Goal: Task Accomplishment & Management: Use online tool/utility

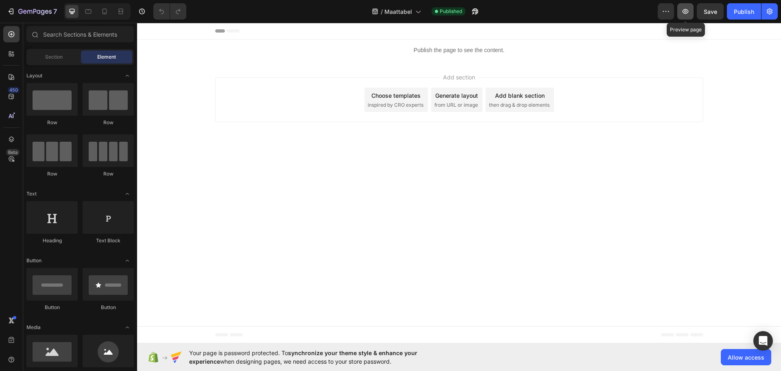
click at [688, 12] on icon "button" at bounding box center [686, 11] width 6 height 5
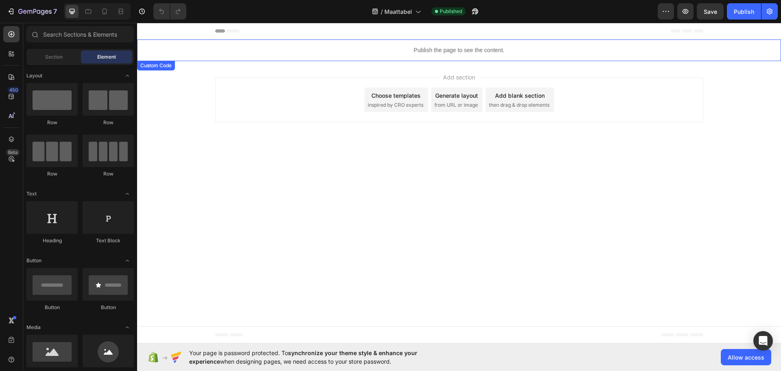
click at [477, 53] on p "Publish the page to see the content." at bounding box center [459, 50] width 644 height 9
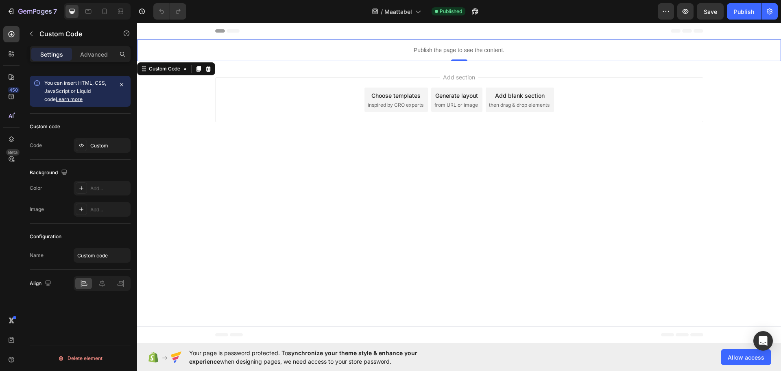
click at [477, 53] on p "Publish the page to see the content." at bounding box center [459, 50] width 644 height 9
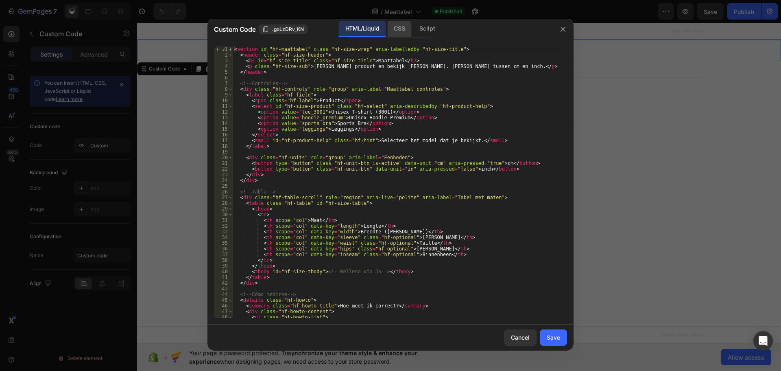
click at [395, 29] on div "CSS" at bounding box center [399, 29] width 24 height 16
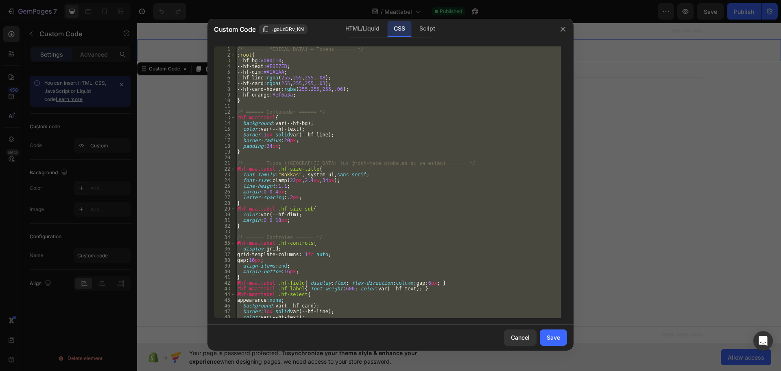
click at [394, 137] on div "/* ====== [MEDICAL_DATA] – Tokens ====== */ :root { --hf-bg : #0A0C10 ; --hf-te…" at bounding box center [399, 181] width 326 height 271
type textarea "border:1px solid var(--hf-line);"
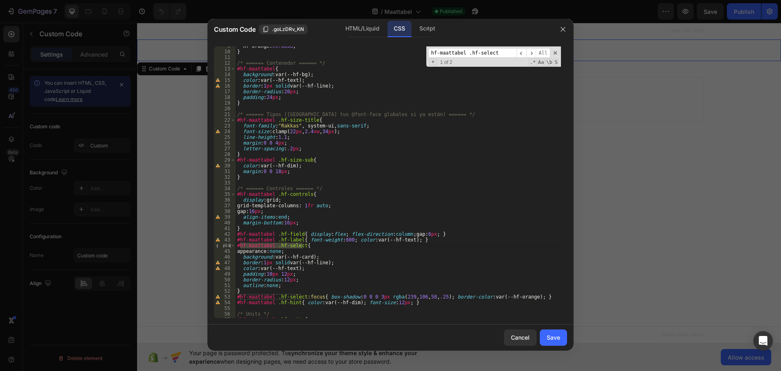
scroll to position [73, 0]
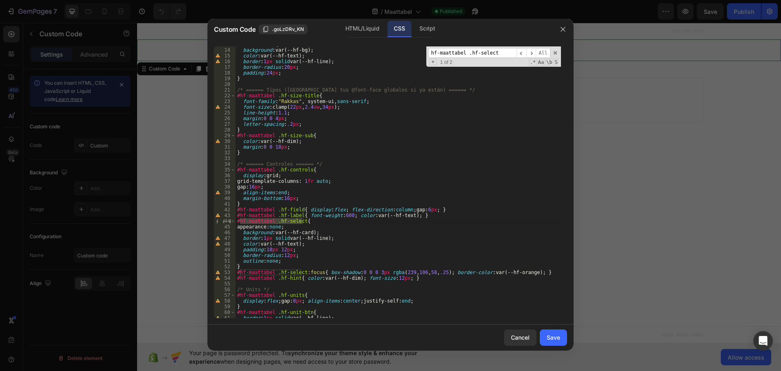
type input "hf-maattabel .hf-select"
drag, startPoint x: 272, startPoint y: 232, endPoint x: 309, endPoint y: 233, distance: 37.0
click at [309, 233] on div "#hf-maattabel { background : var(--hf-bg) ; color : var(--hf-text) ; border : 1…" at bounding box center [399, 183] width 326 height 283
paste textarea "#0A0C10"
drag, startPoint x: 258, startPoint y: 243, endPoint x: 295, endPoint y: 243, distance: 37.4
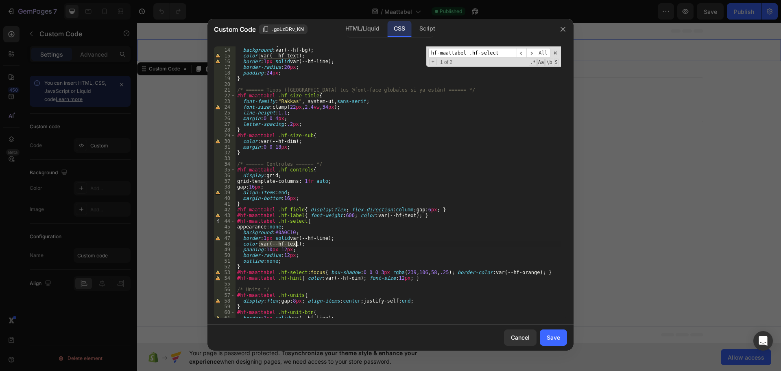
click at [295, 243] on div "#hf-maattabel { background : var(--hf-bg) ; color : var(--hf-text) ; border : 1…" at bounding box center [399, 183] width 326 height 283
paste textarea "#E6E7EB"
type textarea "color:#E6E7EB;"
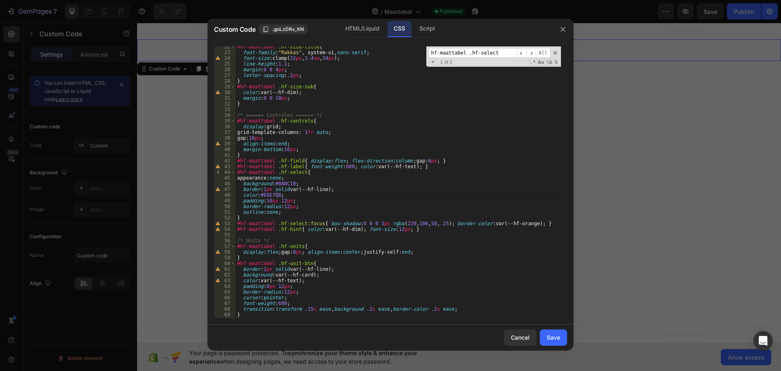
scroll to position [122, 0]
drag, startPoint x: 501, startPoint y: 55, endPoint x: 431, endPoint y: 61, distance: 69.8
click at [431, 61] on div "hf-maattabel .hf-select ​ ​ All Replace All + 1 of 2 .* Aa \b S" at bounding box center [494, 56] width 135 height 21
paste input "option"
type input "hf-maattabel .hf-select"
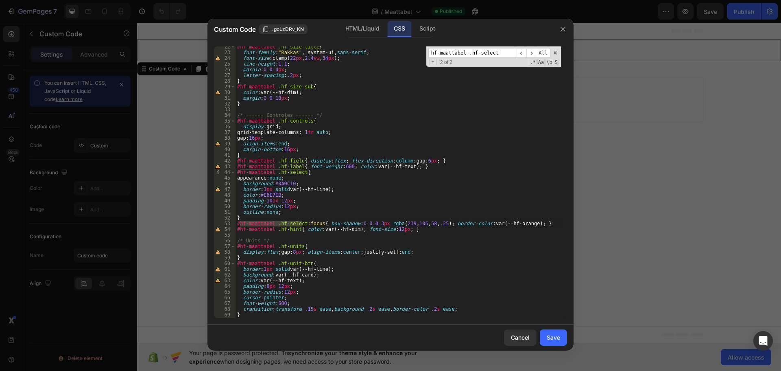
click at [388, 210] on div "#hf-maattabel .hf-size-title { font-family : " Rakkas " , system-ui, sans-serif…" at bounding box center [399, 185] width 326 height 283
type textarea "background:var(--hf-card);"
click at [554, 53] on span at bounding box center [556, 53] width 6 height 6
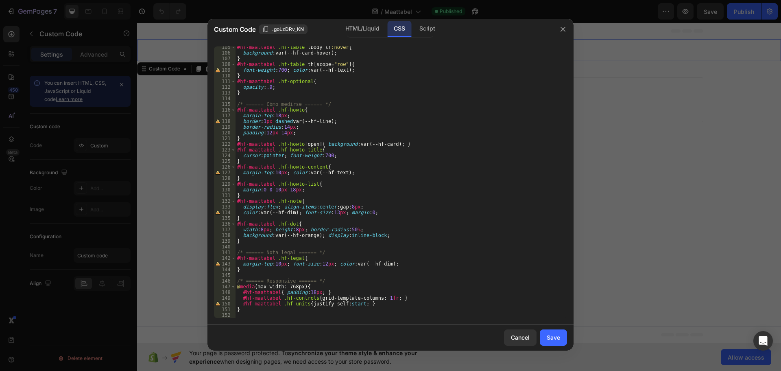
scroll to position [595, 0]
click at [279, 320] on div "background:var(--hf-card); 105 106 107 108 109 110 111 112 113 114 115 116 117 …" at bounding box center [391, 182] width 366 height 284
click at [276, 315] on div "#hf-maattabel .hf-table tbody tr :hover { background : var(--hf-card-hover) ; }…" at bounding box center [399, 185] width 326 height 283
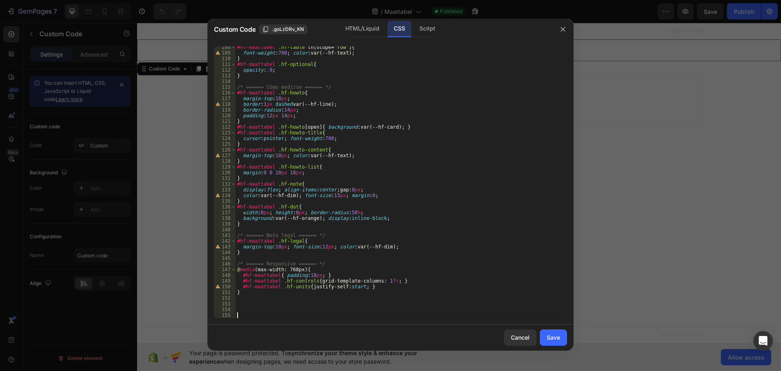
scroll to position [612, 0]
click at [258, 305] on div "#hf-maattabel .hf-table th [ scope = " row " ] { font-weight : 700 ; color : va…" at bounding box center [399, 185] width 326 height 283
click at [254, 315] on div "#hf-maattabel .hf-table th [ scope = " row " ] { font-weight : 700 ; color : va…" at bounding box center [399, 185] width 326 height 283
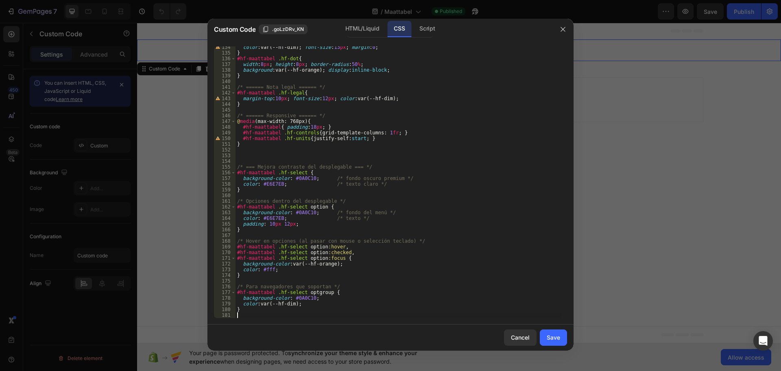
scroll to position [760, 0]
click at [559, 339] on div "Save" at bounding box center [553, 337] width 13 height 9
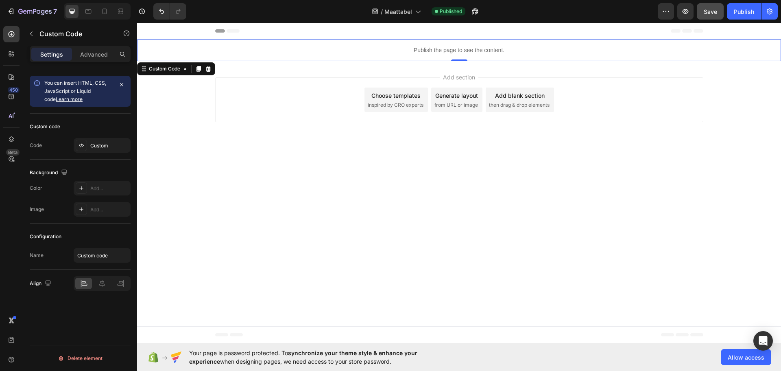
click at [713, 14] on span "Save" at bounding box center [710, 11] width 13 height 7
click at [449, 51] on p "Publish the page to see the content." at bounding box center [459, 50] width 644 height 9
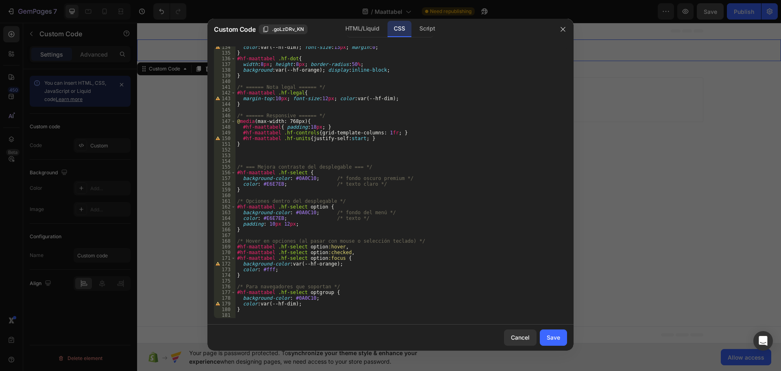
click at [319, 313] on div "color : var(--hf-dim) ; font-size : 13 px ; margin : 0 ; } #hf-maattabel .hf-do…" at bounding box center [399, 185] width 326 height 283
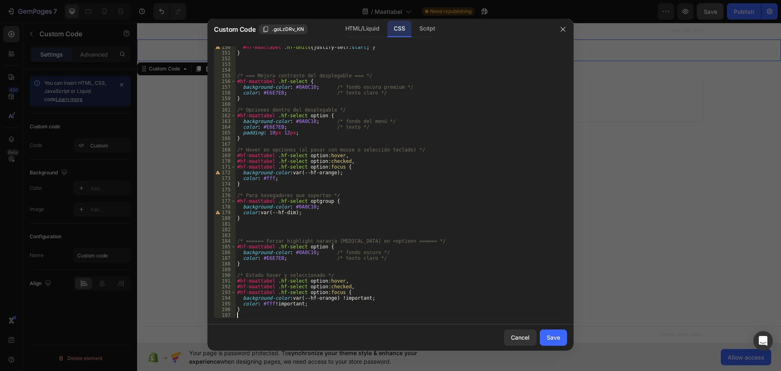
scroll to position [851, 0]
click at [558, 339] on div "Save" at bounding box center [553, 337] width 13 height 9
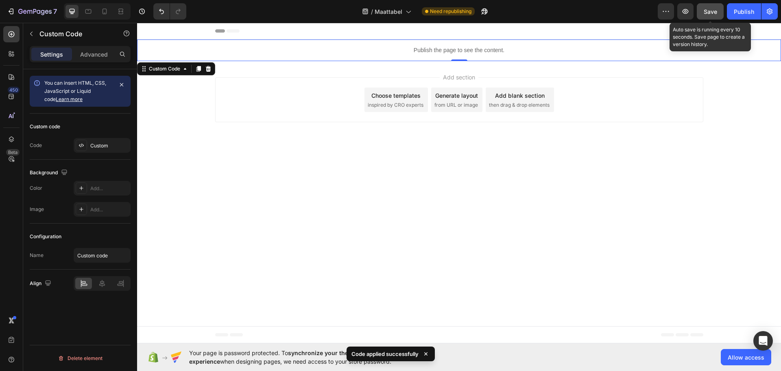
click at [717, 12] on span "Save" at bounding box center [710, 11] width 13 height 7
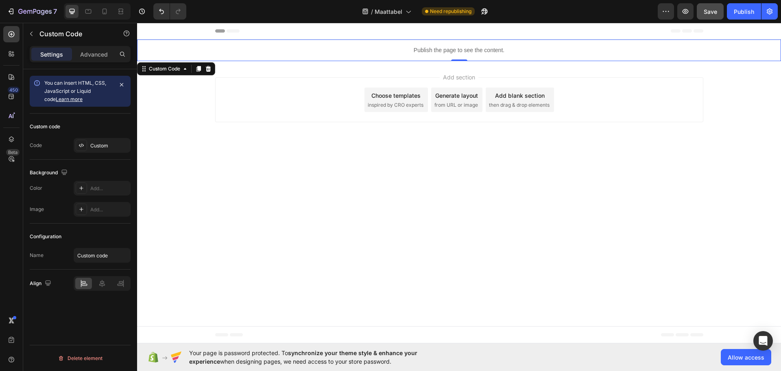
click at [472, 48] on p "Publish the page to see the content." at bounding box center [459, 50] width 644 height 9
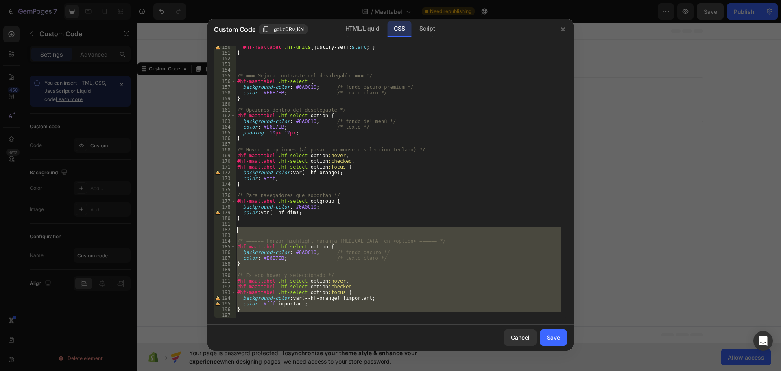
drag, startPoint x: 252, startPoint y: 314, endPoint x: 234, endPoint y: 229, distance: 86.6
click at [234, 229] on div "150 151 152 153 154 155 156 157 158 159 160 161 162 163 164 165 166 167 168 169…" at bounding box center [390, 181] width 353 height 271
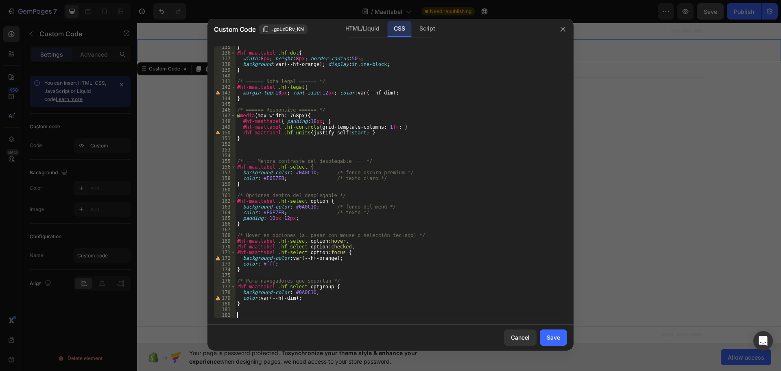
scroll to position [760, 0]
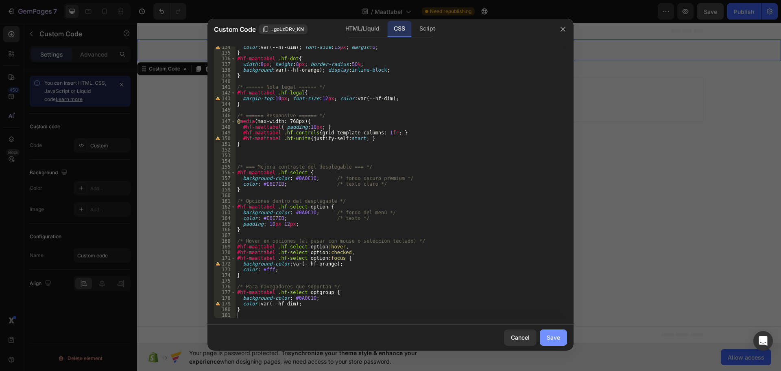
click at [560, 338] on button "Save" at bounding box center [553, 337] width 27 height 16
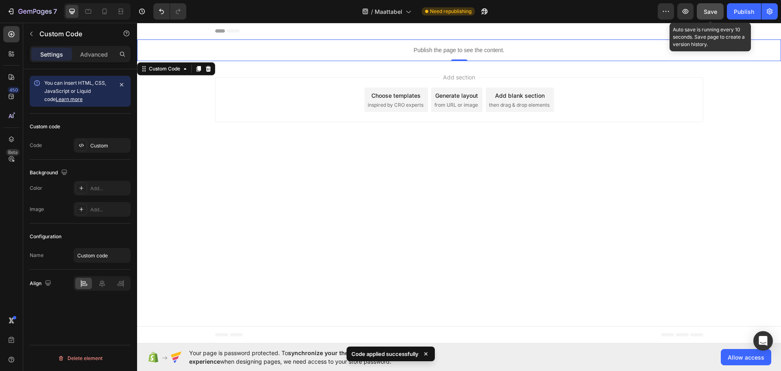
click at [715, 12] on span "Save" at bounding box center [710, 11] width 13 height 7
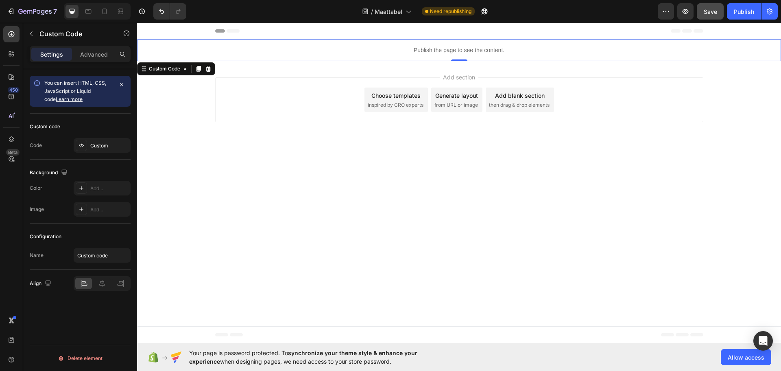
click at [444, 44] on div "Publish the page to see the content." at bounding box center [459, 50] width 644 height 22
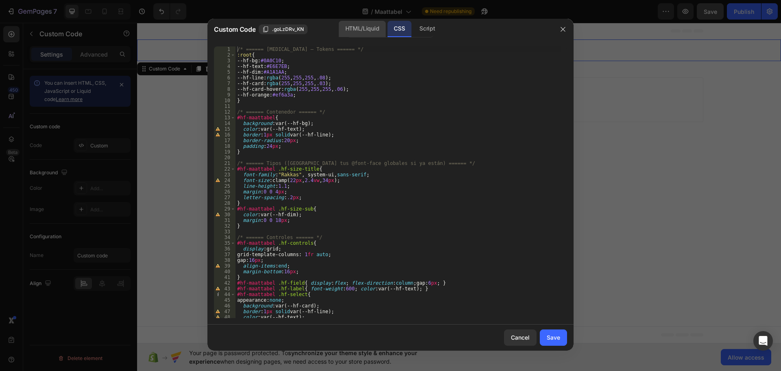
click at [364, 27] on div "HTML/Liquid" at bounding box center [362, 29] width 47 height 16
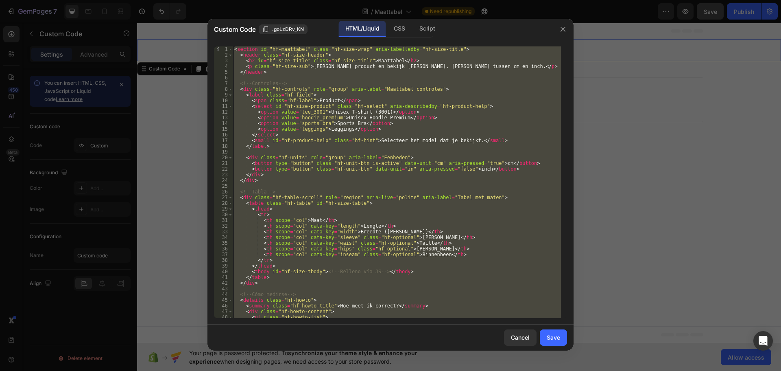
click at [332, 114] on div "< section id = "hf-maattabel" class = "hf-size-wrap" aria-labelledby = "hf-size…" at bounding box center [397, 181] width 328 height 271
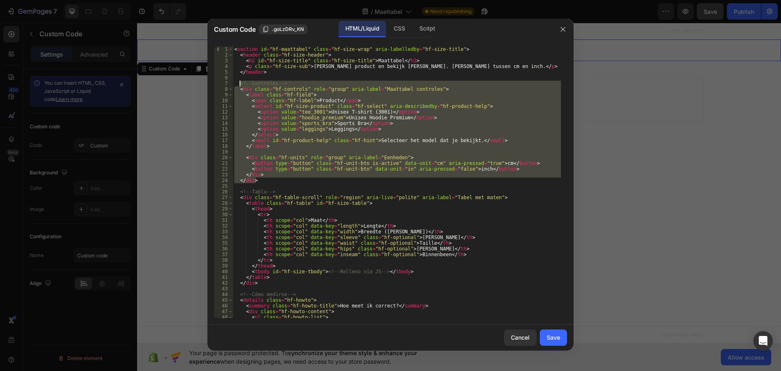
drag, startPoint x: 265, startPoint y: 181, endPoint x: 239, endPoint y: 82, distance: 102.7
click at [239, 82] on div "< section id = "hf-maattabel" class = "hf-size-wrap" aria-labelledby = "hf-size…" at bounding box center [397, 187] width 328 height 283
type textarea "<!-- Controles --> <div class="hf-controls" role="group" aria-label="Maattabel …"
paste textarea
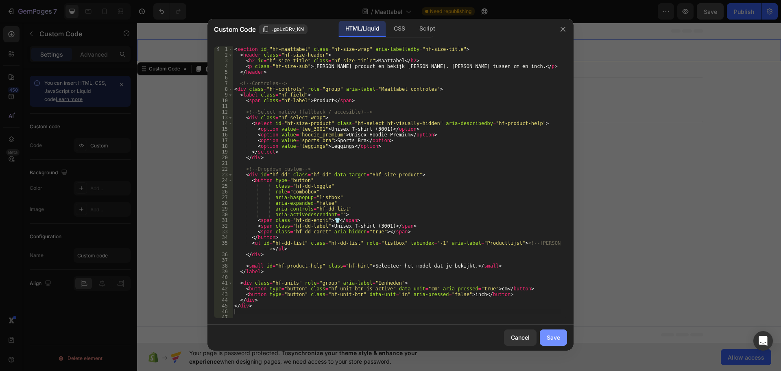
click at [557, 339] on div "Save" at bounding box center [553, 337] width 13 height 9
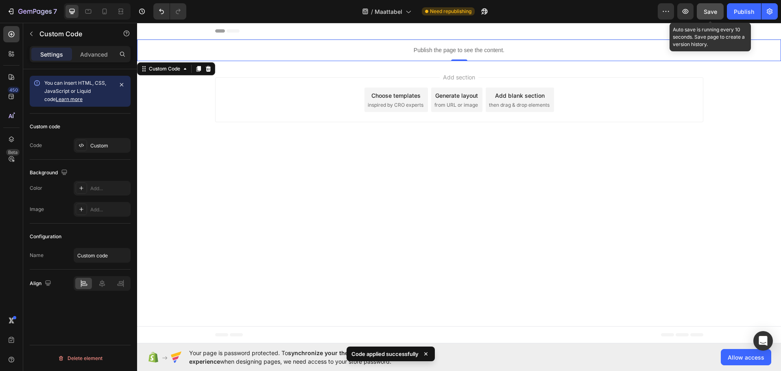
click at [709, 11] on span "Save" at bounding box center [710, 11] width 13 height 7
click at [686, 11] on icon "button" at bounding box center [686, 11] width 2 height 2
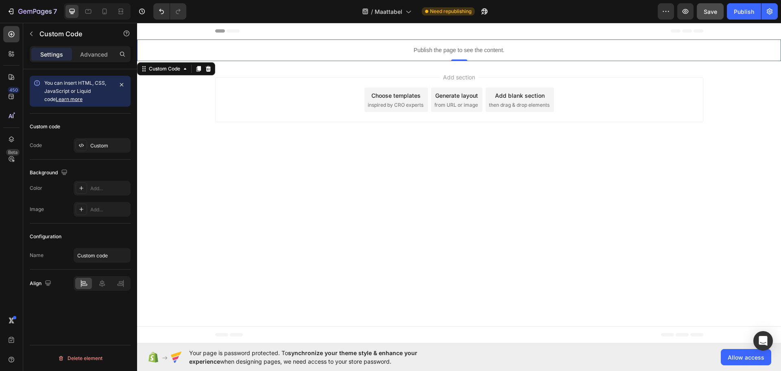
click at [445, 49] on p "Publish the page to see the content." at bounding box center [459, 50] width 644 height 9
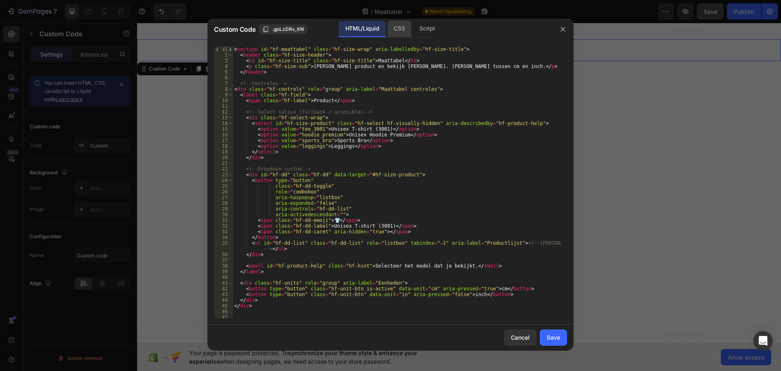
click at [398, 24] on div "CSS" at bounding box center [399, 29] width 24 height 16
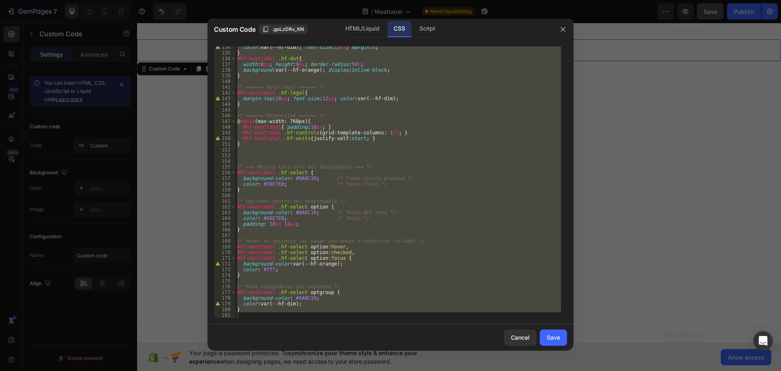
type textarea "}"
click at [372, 315] on div "color : var(--hf-dim) ; font-size : 13 px ; margin : 0 ; } #hf-maattabel .hf-do…" at bounding box center [399, 181] width 326 height 271
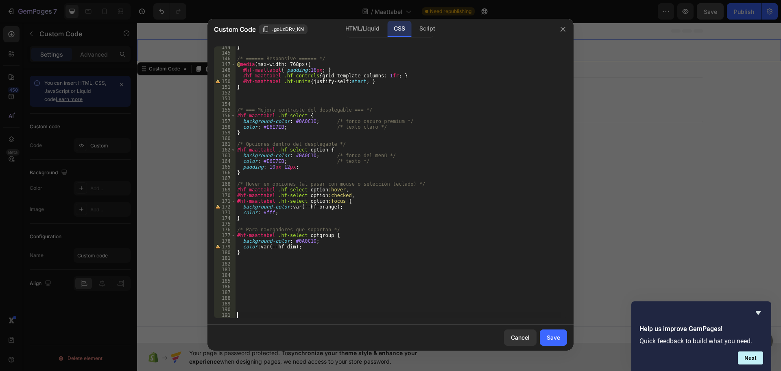
scroll to position [1147, 0]
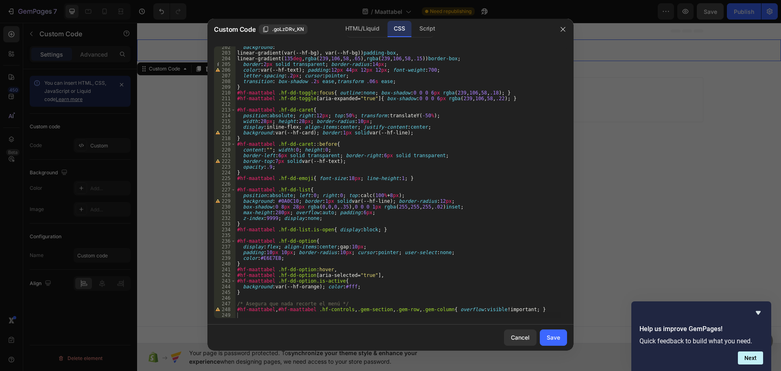
click at [753, 310] on div at bounding box center [702, 313] width 124 height 10
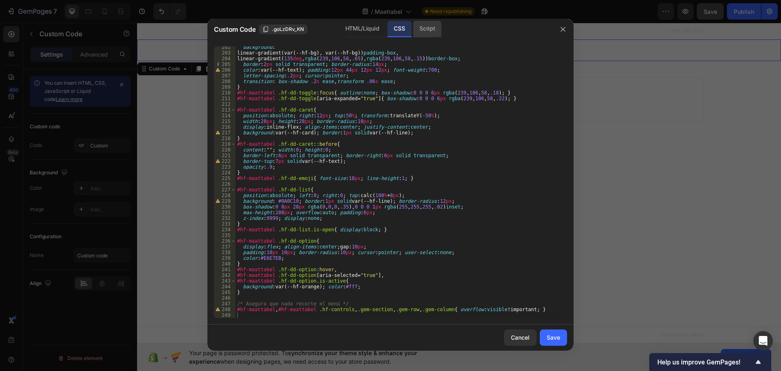
click at [424, 35] on div "Script" at bounding box center [427, 29] width 28 height 16
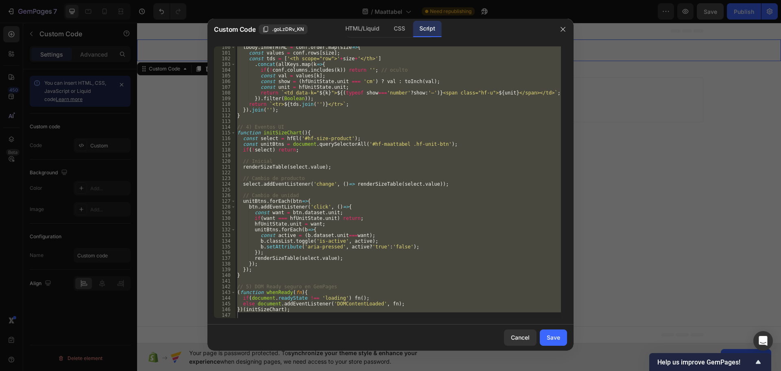
click at [287, 318] on div "100 101 102 103 104 105 106 107 108 109 110 111 112 113 114 115 116 117 118 119…" at bounding box center [391, 182] width 366 height 284
type textarea "})(initSizeChart);"
click at [288, 316] on div "tbody . innerHTML = conf . order . map ( size => { const values = conf . rows […" at bounding box center [399, 181] width 326 height 271
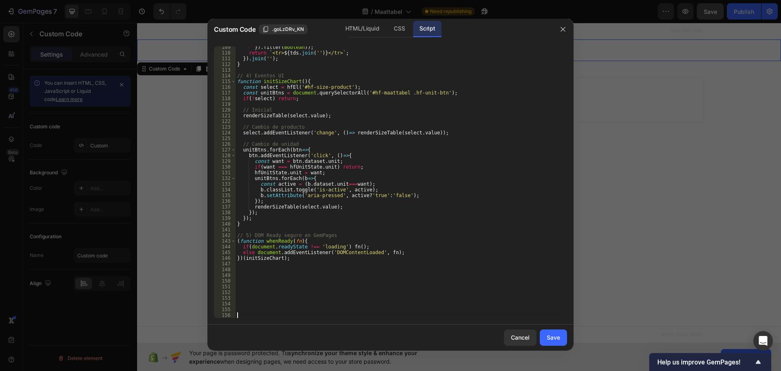
scroll to position [617, 0]
click at [254, 315] on div "}) . filter ( Boolean )) ; return ` <tr> ${ tds . join ( '' ) } </tr> ` ; }) . …" at bounding box center [399, 185] width 326 height 283
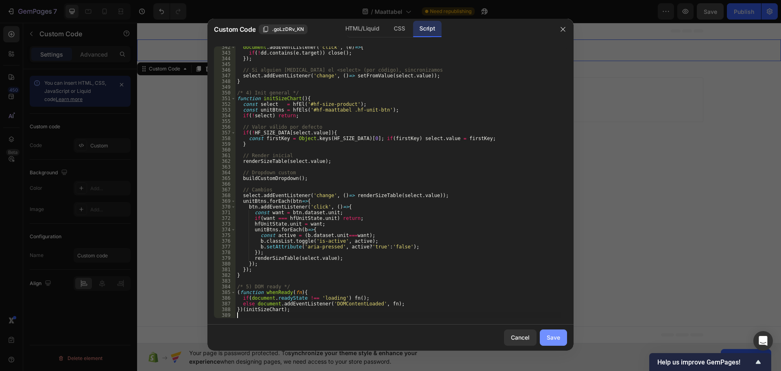
click at [551, 332] on button "Save" at bounding box center [553, 337] width 27 height 16
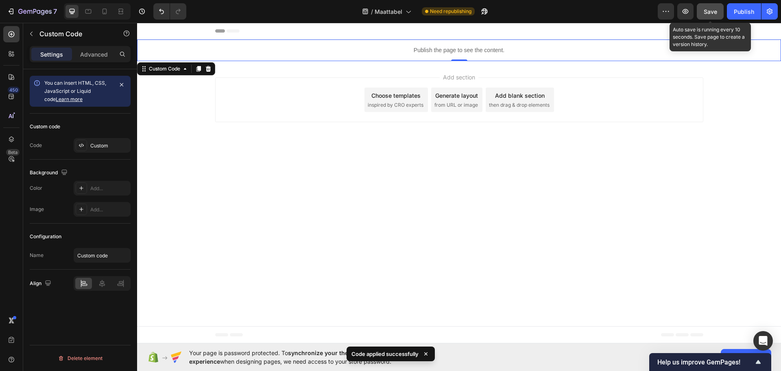
click at [714, 9] on span "Save" at bounding box center [710, 11] width 13 height 7
click at [686, 12] on icon "button" at bounding box center [686, 11] width 8 height 8
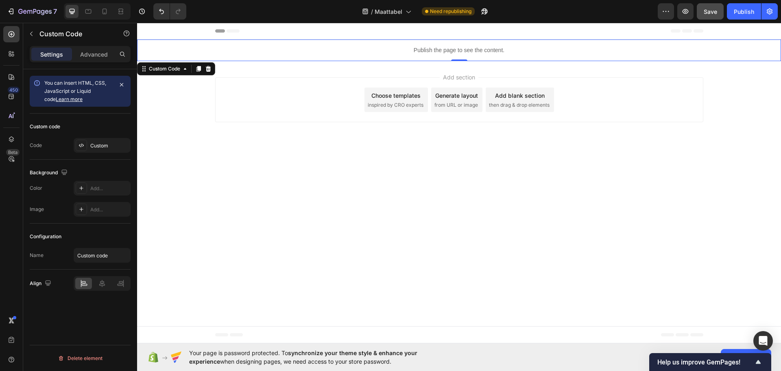
click at [468, 50] on p "Publish the page to see the content." at bounding box center [459, 50] width 644 height 9
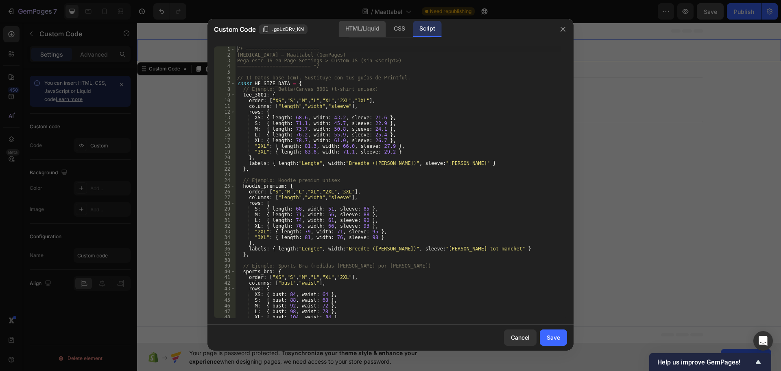
click at [362, 29] on div "HTML/Liquid" at bounding box center [362, 29] width 47 height 16
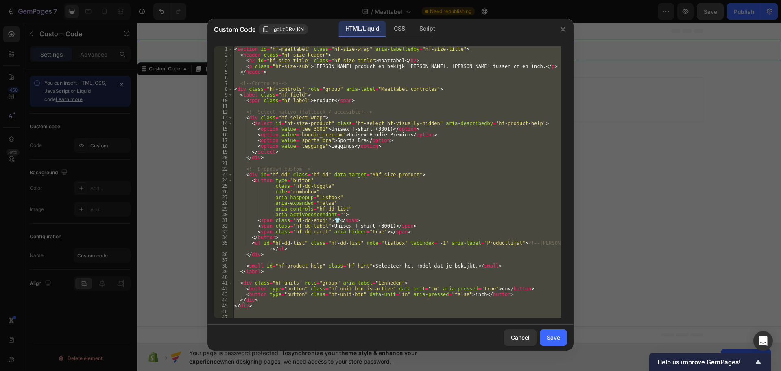
click at [371, 183] on div "< section id = "hf-maattabel" class = "hf-size-wrap" aria-labelledby = "hf-size…" at bounding box center [397, 181] width 328 height 271
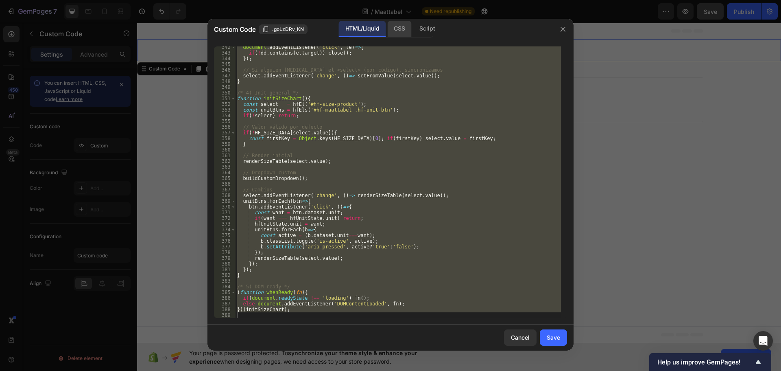
click at [404, 23] on div "CSS" at bounding box center [399, 29] width 24 height 16
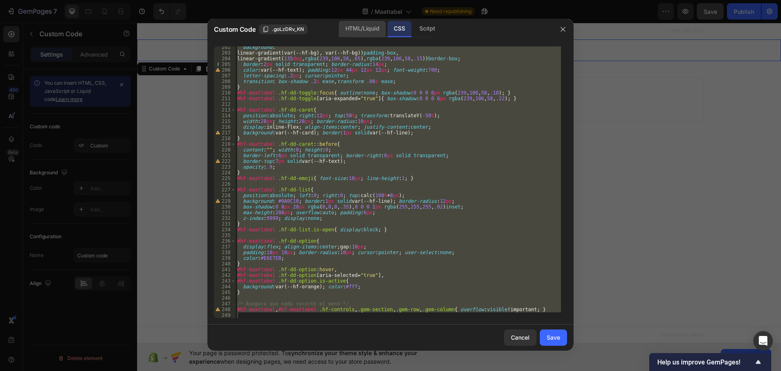
click at [363, 24] on div "HTML/Liquid" at bounding box center [362, 29] width 47 height 16
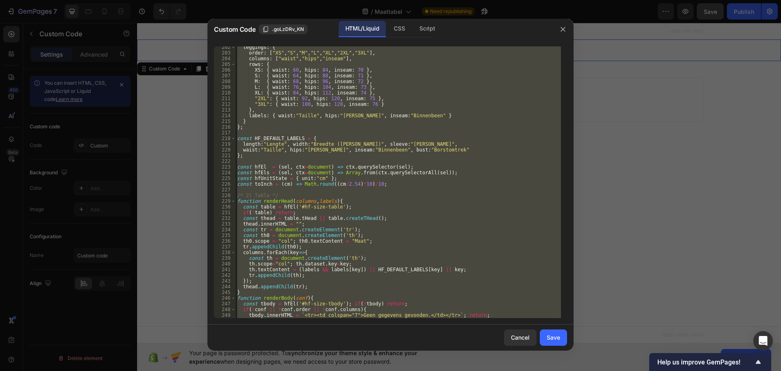
click at [332, 166] on div "leggings : { order : [ "XS" , "S" , "M" , "L" , "XL" , "2XL" , "3XL" ] , column…" at bounding box center [399, 181] width 326 height 271
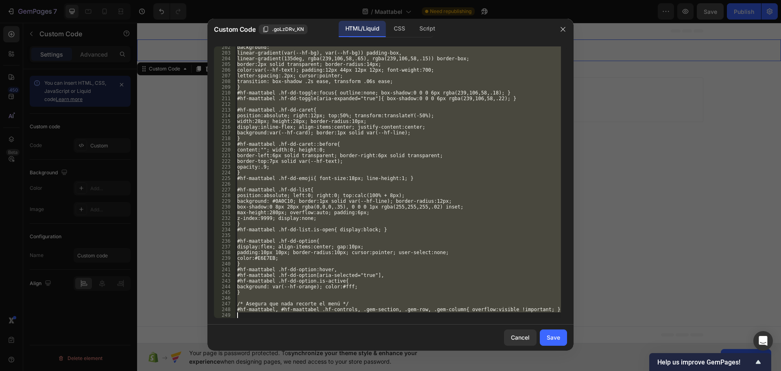
type textarea "})(initSizeChart);"
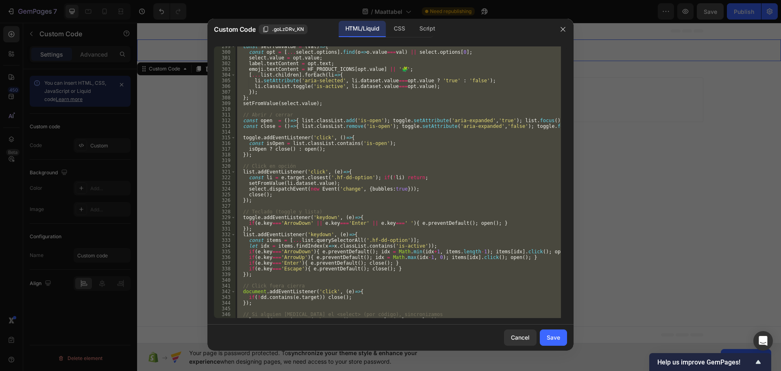
scroll to position [1701, 0]
click at [558, 336] on div "Save" at bounding box center [553, 337] width 13 height 9
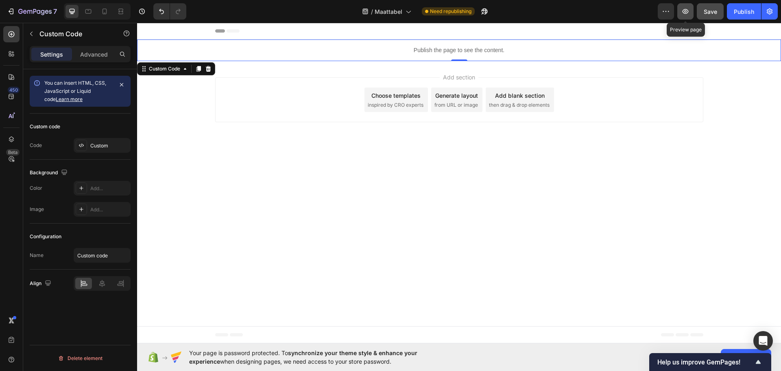
click at [683, 14] on icon "button" at bounding box center [686, 11] width 8 height 8
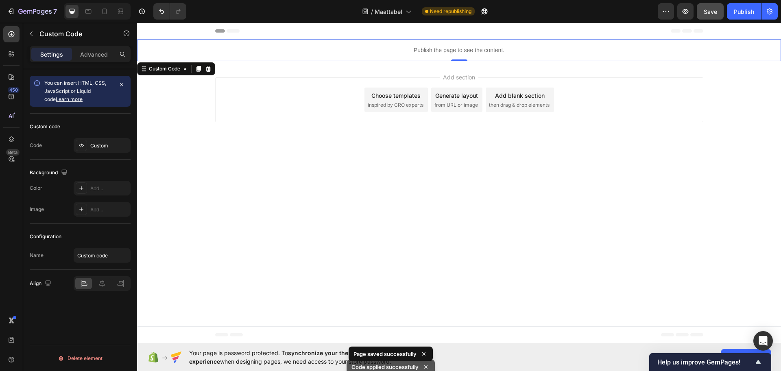
click at [433, 48] on p "Publish the page to see the content." at bounding box center [459, 50] width 644 height 9
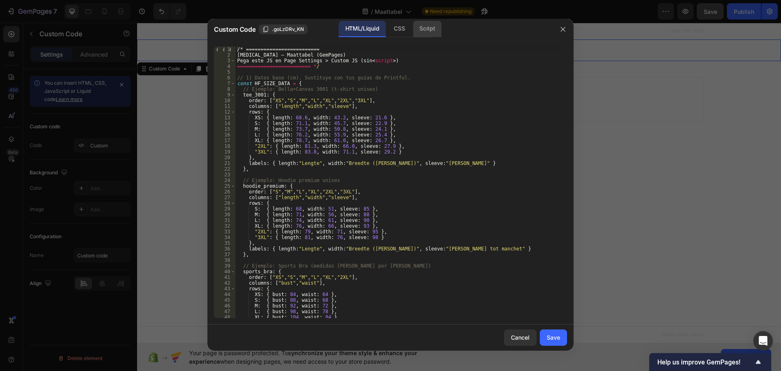
click at [433, 29] on div "Script" at bounding box center [427, 29] width 28 height 16
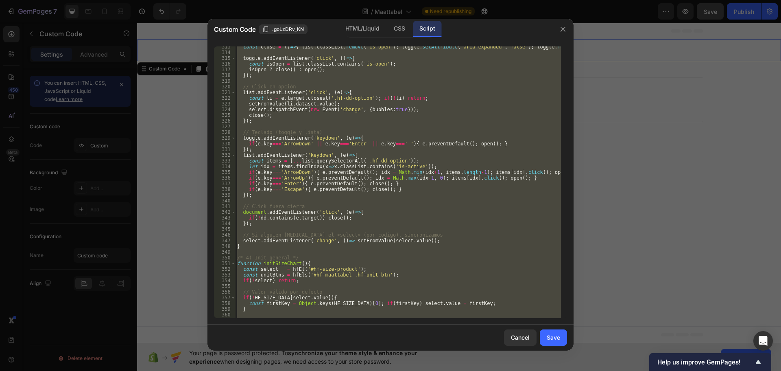
scroll to position [1945, 0]
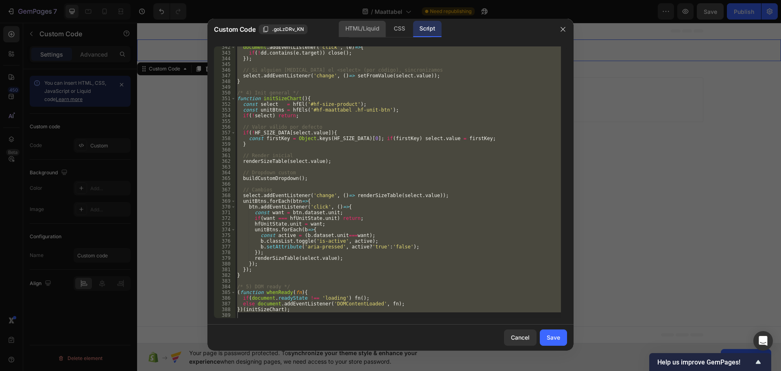
click at [366, 22] on div "HTML/Liquid" at bounding box center [362, 29] width 47 height 16
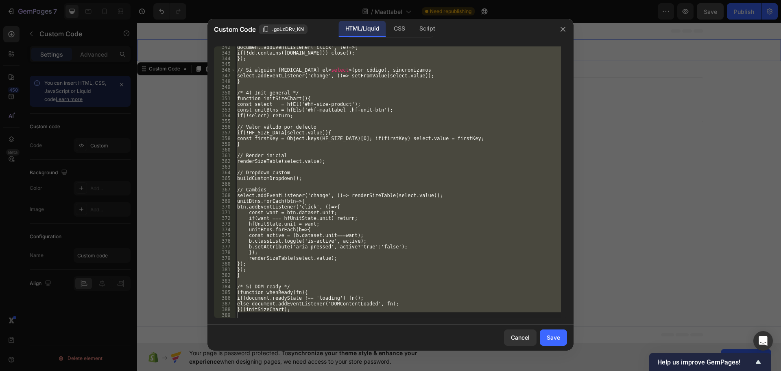
type textarea "})(initSizeChart);"
click at [319, 120] on div "document.addEventListener('click', (e)=>{ if(!dd.contains([DOMAIN_NAME])) close…" at bounding box center [399, 181] width 326 height 271
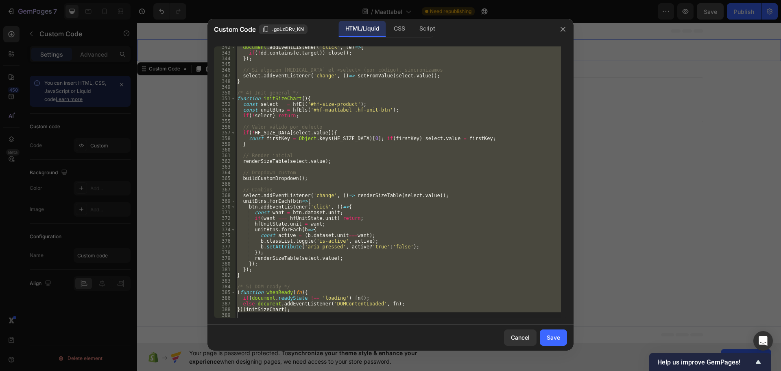
click at [405, 145] on div "document . addEventListener ( 'click' , ( e ) => { if ( ! dd . contains ( e . t…" at bounding box center [399, 181] width 326 height 271
click at [405, 145] on div "document . addEventListener ( 'click' , ( e ) => { if ( ! dd . contains ( e . t…" at bounding box center [399, 185] width 326 height 283
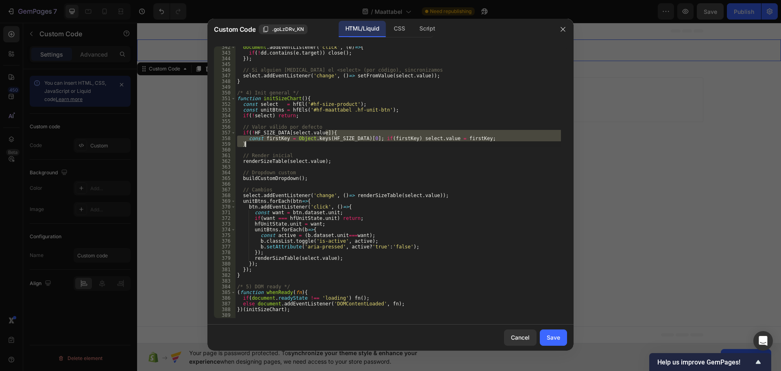
click at [405, 145] on div "document . addEventListener ( 'click' , ( e ) => { if ( ! dd . contains ( e . t…" at bounding box center [399, 185] width 326 height 283
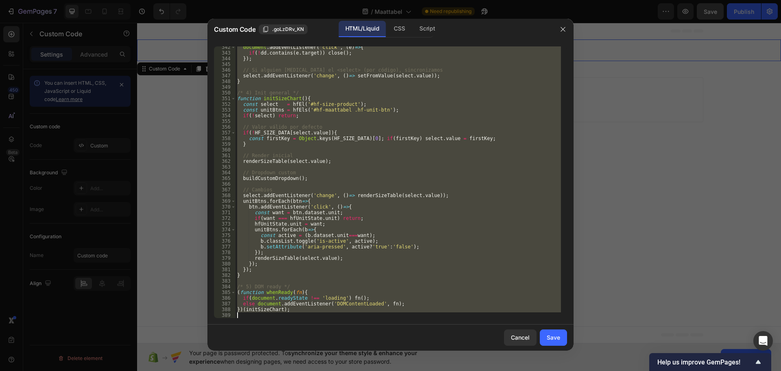
click at [405, 145] on div "document . addEventListener ( 'click' , ( e ) => { if ( ! dd . contains ( e . t…" at bounding box center [399, 185] width 326 height 283
type textarea "})(initSizeChart);"
paste textarea
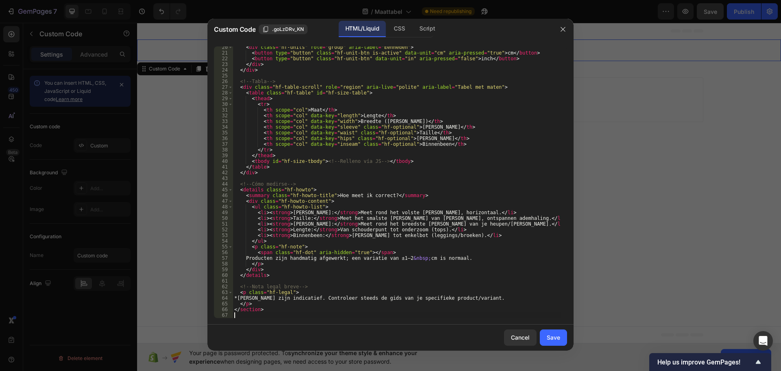
scroll to position [110, 0]
click at [404, 31] on div "CSS" at bounding box center [399, 29] width 24 height 16
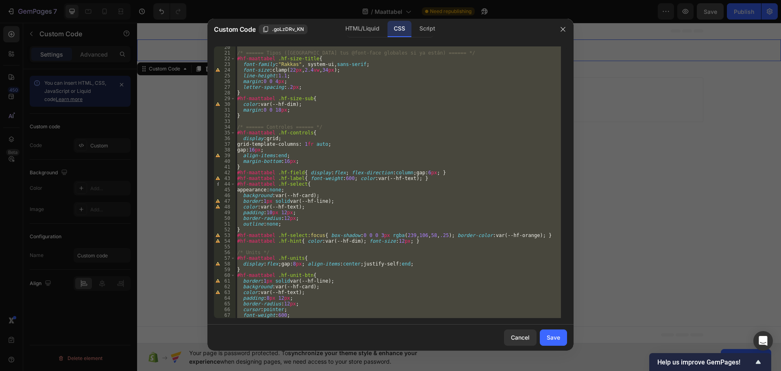
click at [417, 151] on div "/* ====== Tipos ([GEOGRAPHIC_DATA] tus @font-face globales si ya están) ====== …" at bounding box center [399, 181] width 326 height 271
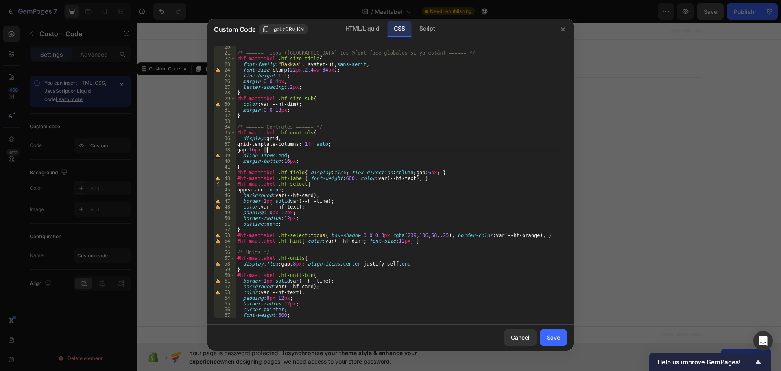
click at [417, 151] on div "/* ====== Tipos ([GEOGRAPHIC_DATA] tus @font-face globales si ya están) ====== …" at bounding box center [399, 185] width 326 height 283
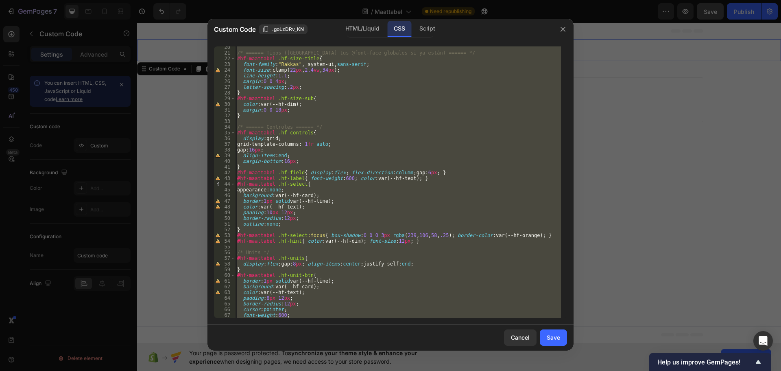
click at [417, 151] on div "/* ====== Tipos ([GEOGRAPHIC_DATA] tus @font-face globales si ya están) ====== …" at bounding box center [399, 185] width 326 height 283
type textarea "#hf-maattabel, #hf-maattabel .hf-controls, .gem-section, .gem-row, .gem-column{…"
paste textarea
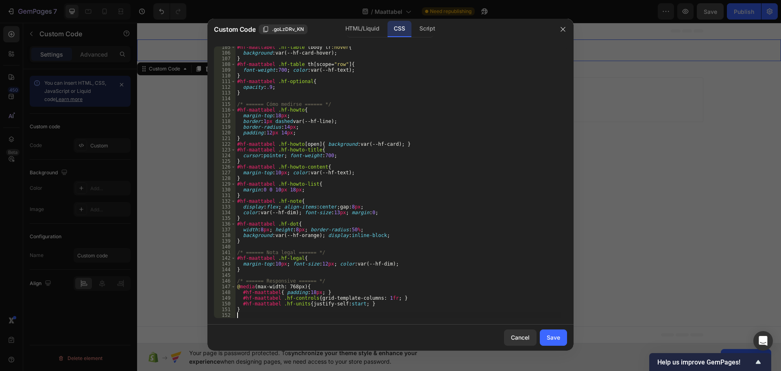
scroll to position [595, 0]
click at [423, 30] on div "Script" at bounding box center [427, 29] width 28 height 16
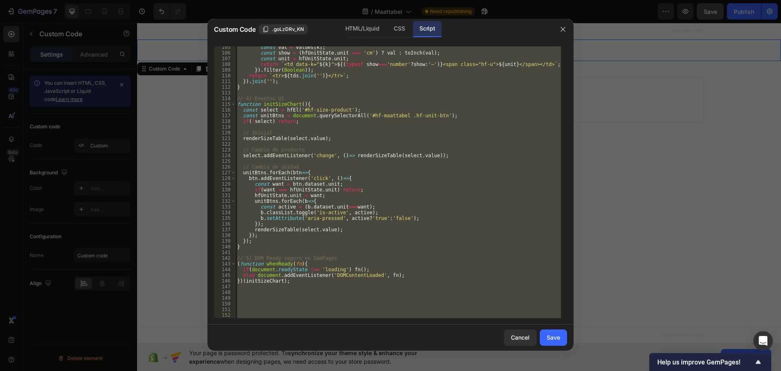
type textarea "})(initSizeChart);"
click at [418, 129] on div "const val = values [ k ] ; const show = ( hfUnitState . unit === 'cm' ) ? val :…" at bounding box center [399, 181] width 326 height 271
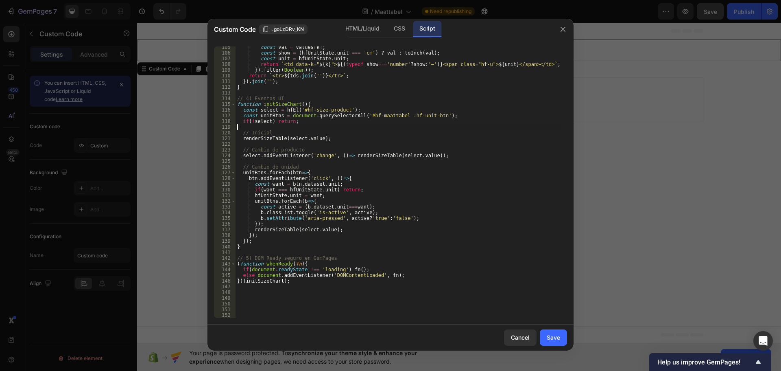
click at [418, 129] on div "const val = values [ k ] ; const show = ( hfUnitState . unit === 'cm' ) ? val :…" at bounding box center [399, 185] width 326 height 283
type textarea "})(initSizeChart);"
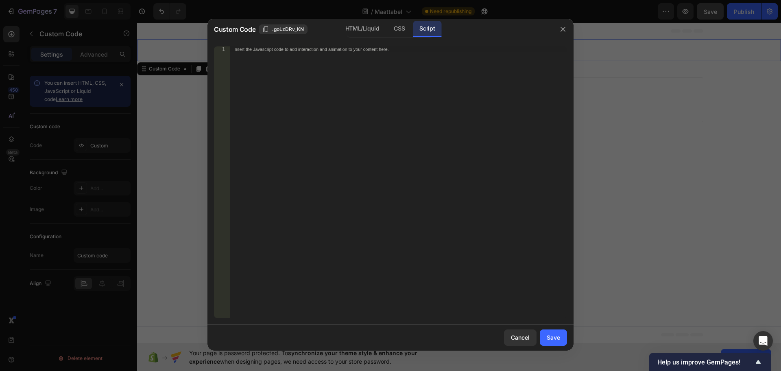
click at [405, 133] on div "Insert the Javascript code to add interaction and animation to your content her…" at bounding box center [398, 187] width 337 height 283
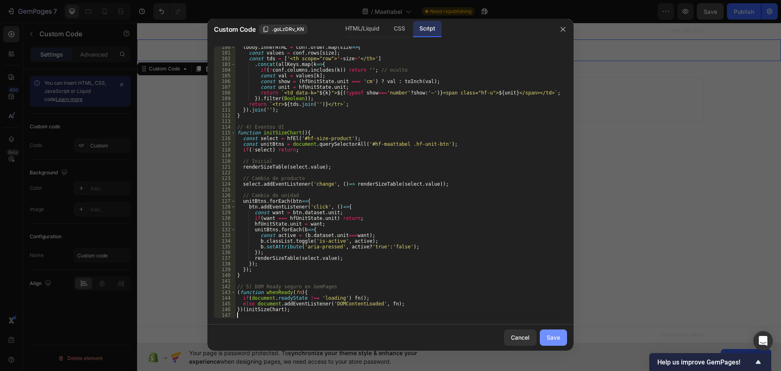
click at [561, 344] on button "Save" at bounding box center [553, 337] width 27 height 16
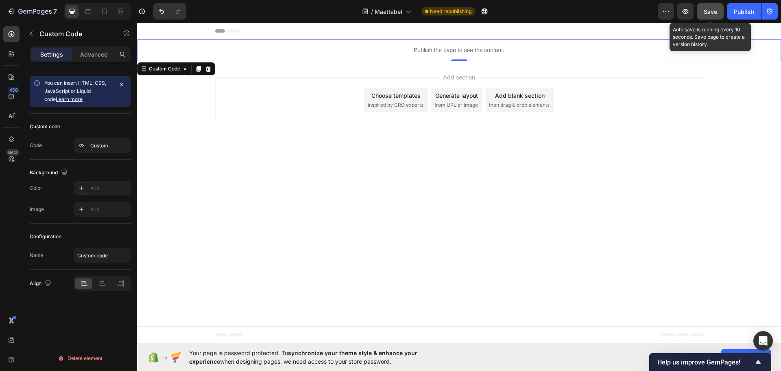
click at [709, 12] on span "Save" at bounding box center [710, 11] width 13 height 7
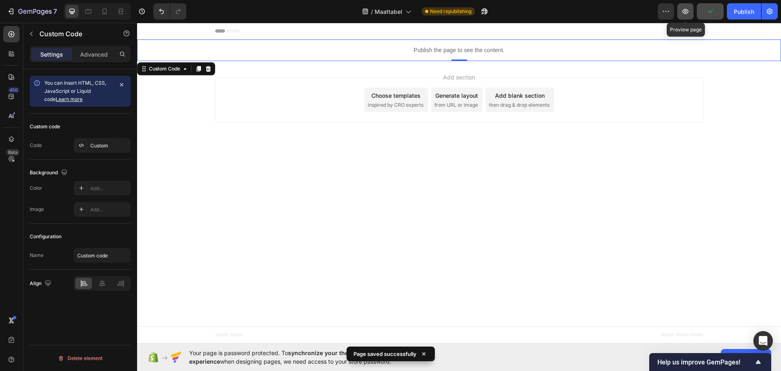
click at [686, 12] on icon "button" at bounding box center [686, 11] width 8 height 8
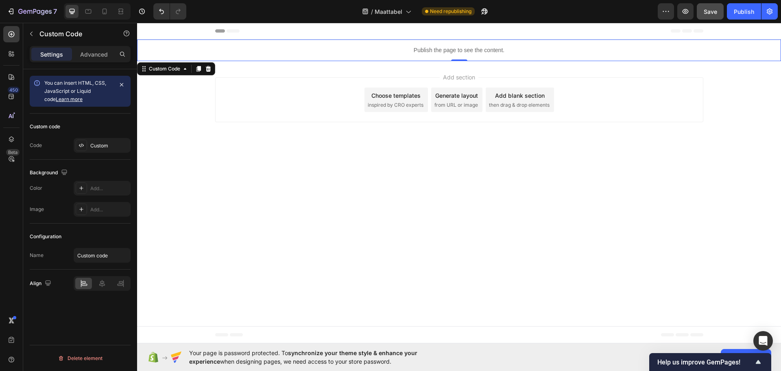
click at [468, 46] on div "Publish the page to see the content." at bounding box center [459, 50] width 644 height 22
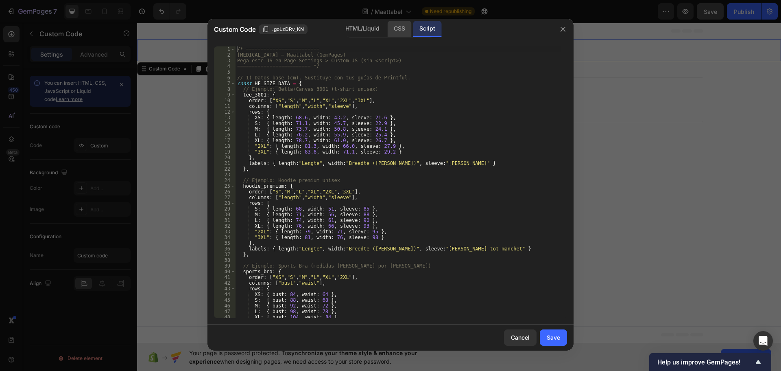
click at [402, 28] on div "CSS" at bounding box center [399, 29] width 24 height 16
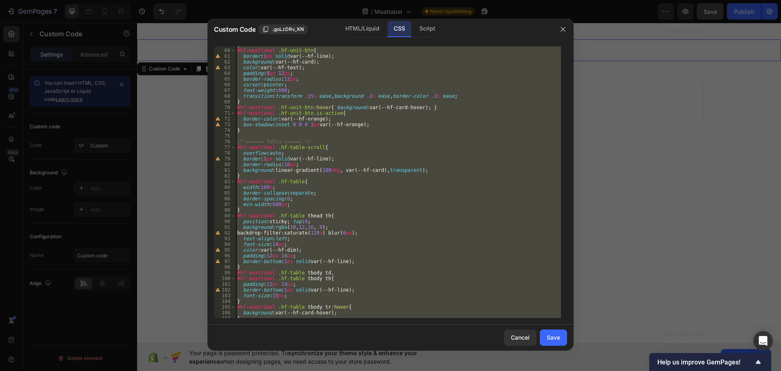
scroll to position [595, 0]
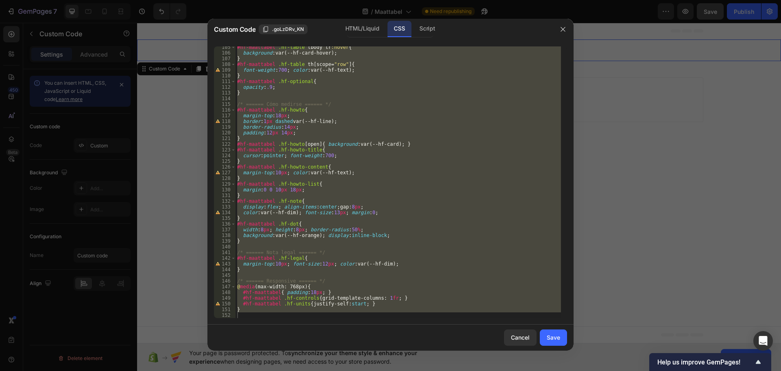
type textarea "}"
click at [337, 313] on div "#hf-maattabel .hf-table tbody tr :hover { background : var(--hf-card-hover) ; }…" at bounding box center [399, 181] width 326 height 271
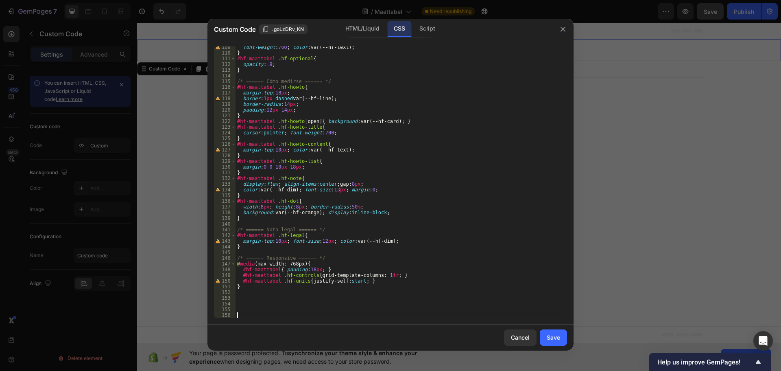
scroll to position [766, 0]
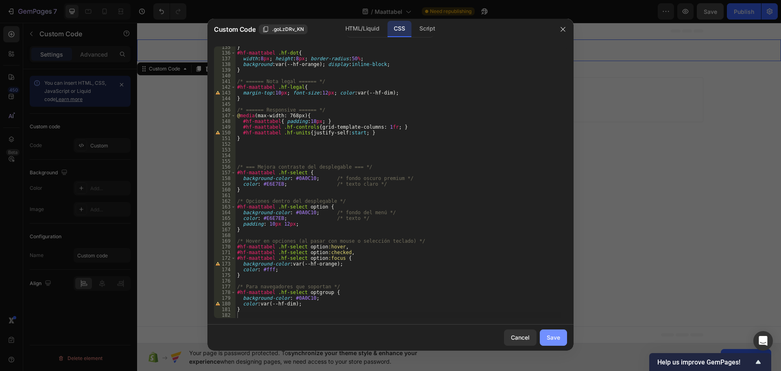
click at [565, 339] on button "Save" at bounding box center [553, 337] width 27 height 16
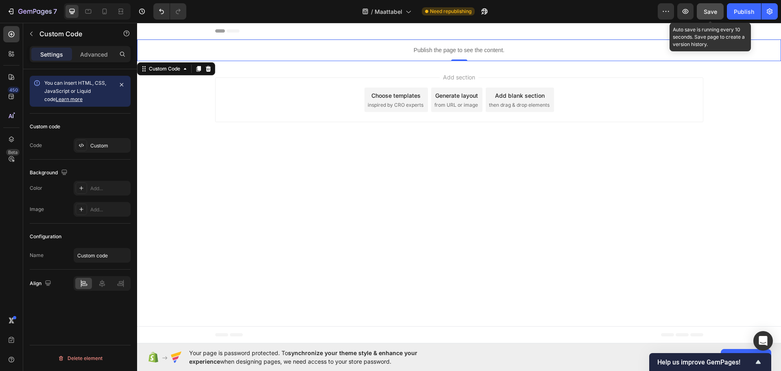
click at [718, 10] on button "Save" at bounding box center [710, 11] width 27 height 16
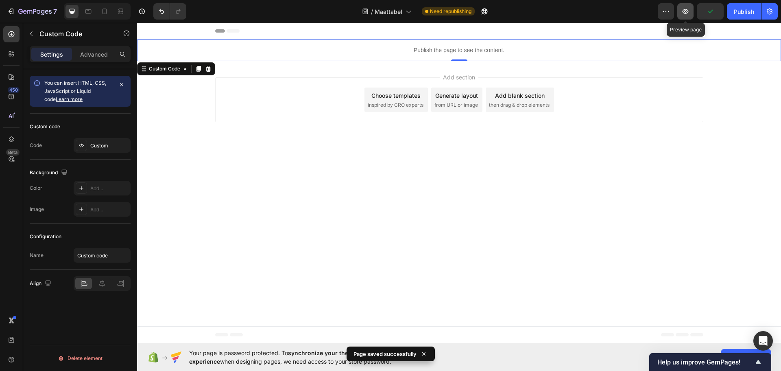
click at [686, 12] on icon "button" at bounding box center [686, 11] width 8 height 8
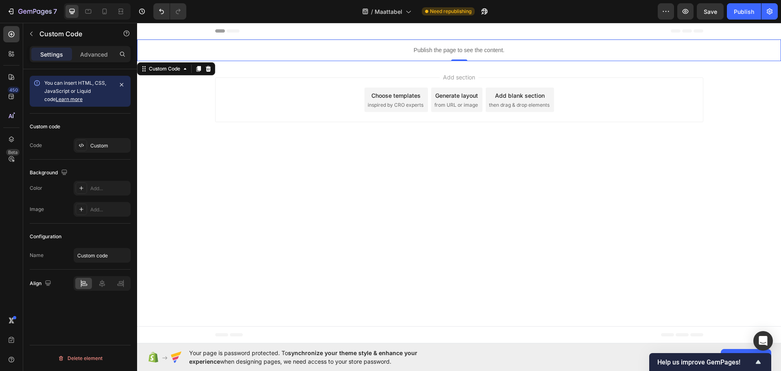
click at [337, 69] on div "Add section Choose templates inspired by CRO experts Generate layout from URL o…" at bounding box center [459, 101] width 644 height 81
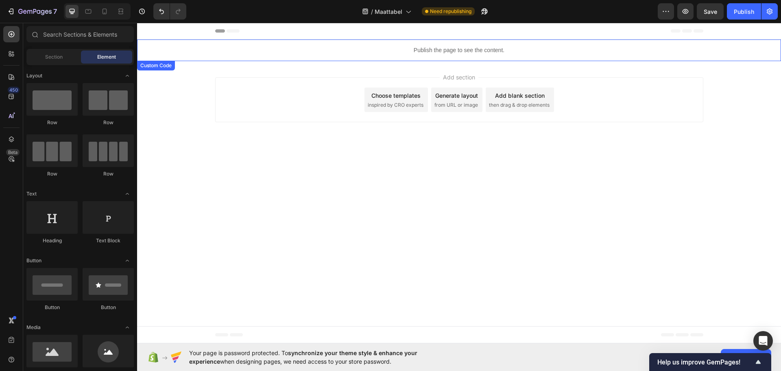
click at [346, 59] on div "Publish the page to see the content." at bounding box center [459, 50] width 644 height 22
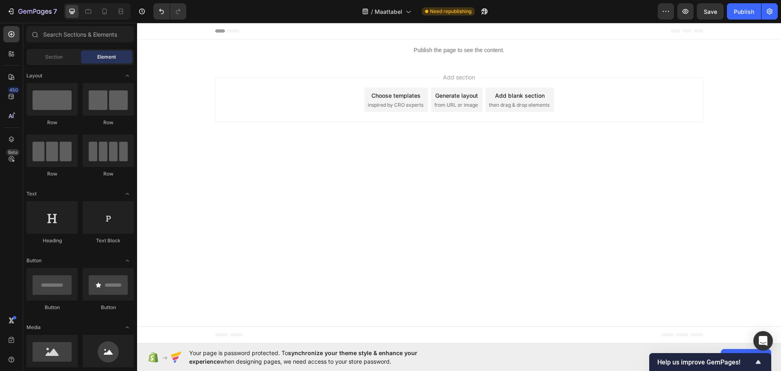
click at [339, 34] on div "Header" at bounding box center [459, 31] width 488 height 16
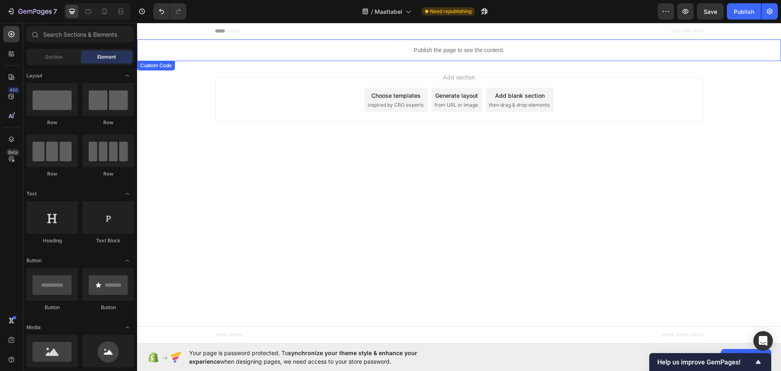
click at [347, 47] on p "Publish the page to see the content." at bounding box center [459, 50] width 644 height 9
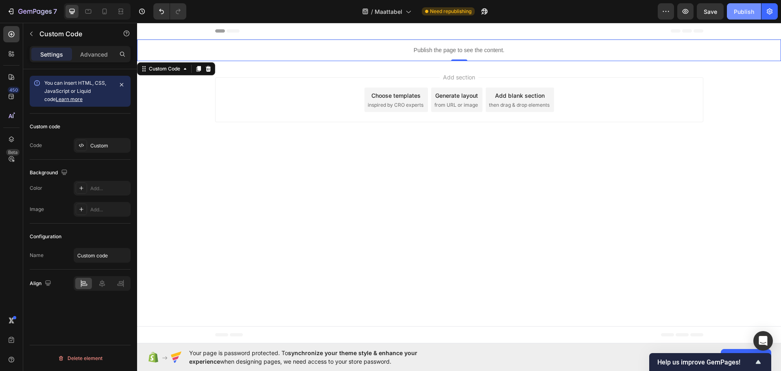
click at [742, 10] on div "Publish" at bounding box center [744, 11] width 20 height 9
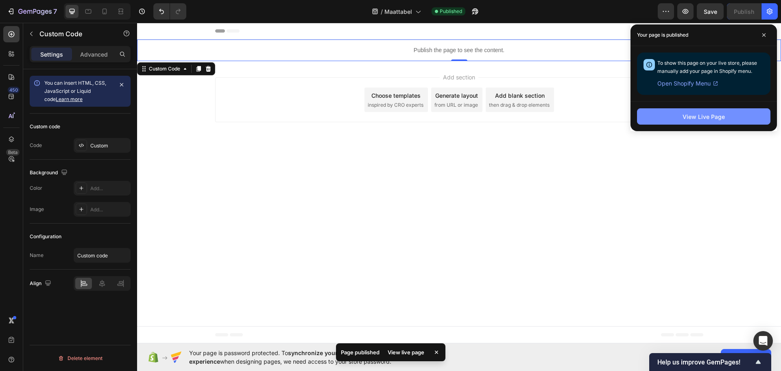
click at [672, 112] on button "View Live Page" at bounding box center [703, 116] width 133 height 16
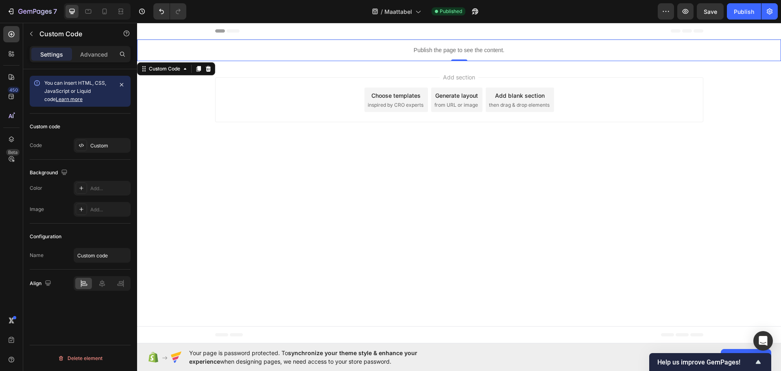
click at [471, 52] on p "Publish the page to see the content." at bounding box center [459, 50] width 644 height 9
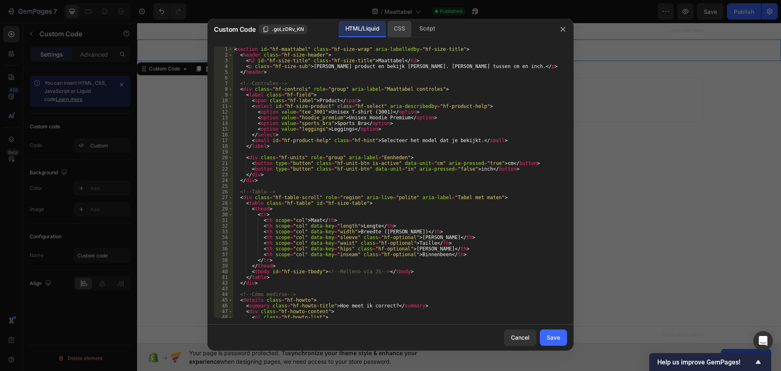
click at [398, 33] on div "CSS" at bounding box center [399, 29] width 24 height 16
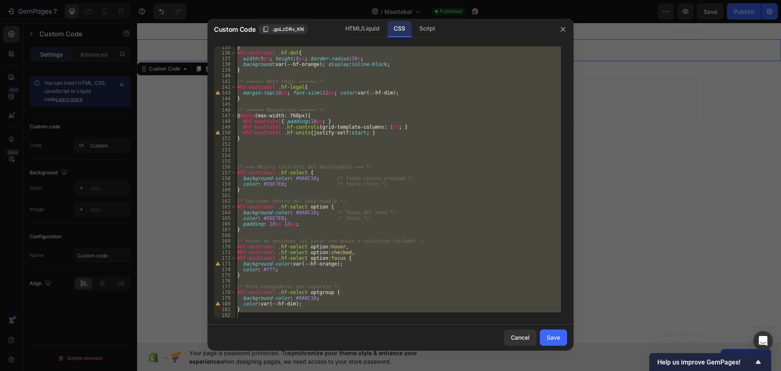
type textarea "}"
click at [313, 316] on div "} #hf-maattabel .hf-dot { width : 8 px ; height : 8 px ; border-radius : 50 % ;…" at bounding box center [399, 181] width 326 height 271
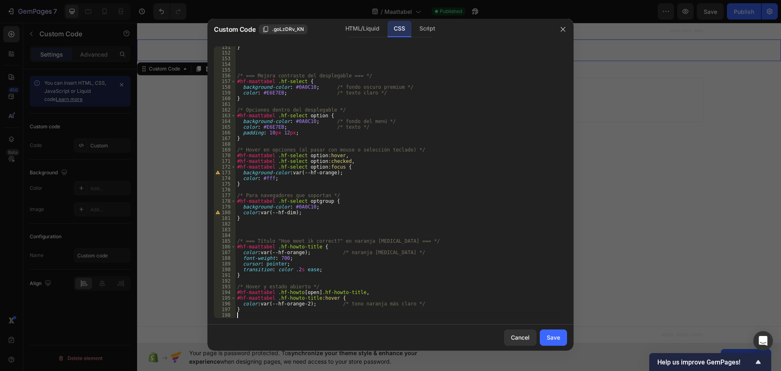
scroll to position [857, 0]
click at [553, 341] on div "Save" at bounding box center [553, 337] width 13 height 9
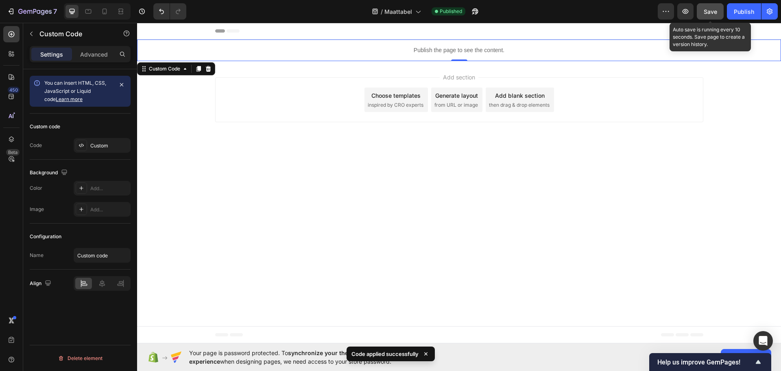
click at [718, 12] on button "Save" at bounding box center [710, 11] width 27 height 16
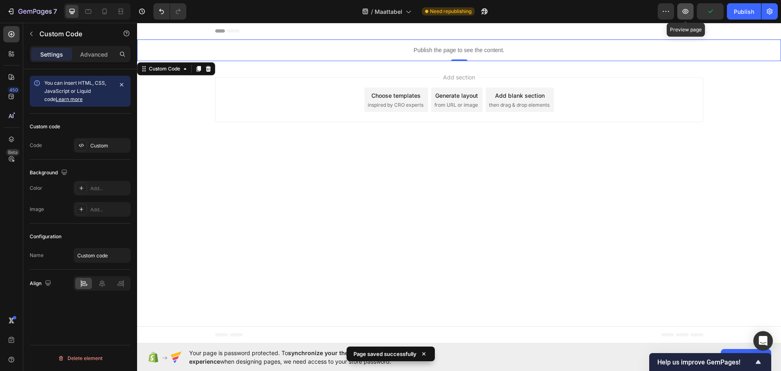
click at [683, 8] on icon "button" at bounding box center [686, 11] width 8 height 8
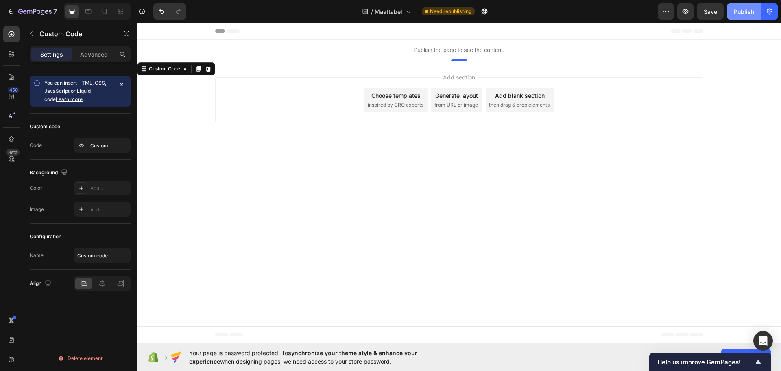
click at [748, 13] on div "Publish" at bounding box center [744, 11] width 20 height 9
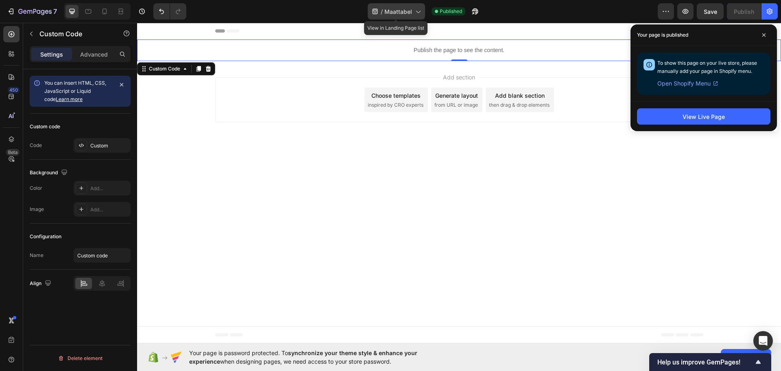
click at [421, 11] on icon at bounding box center [418, 11] width 8 height 8
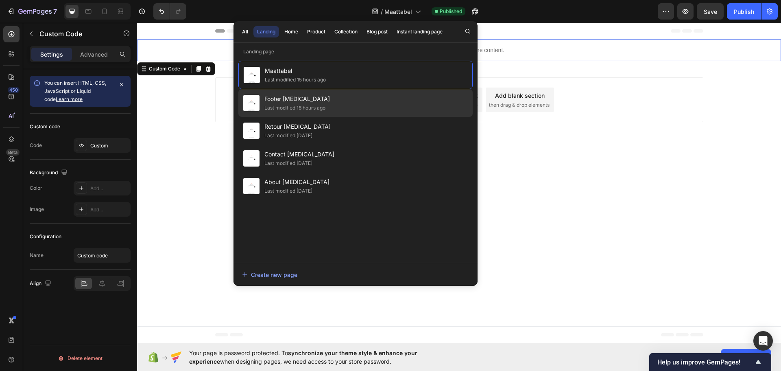
click at [285, 100] on span "Footer [MEDICAL_DATA]" at bounding box center [298, 99] width 66 height 10
